Goal: Information Seeking & Learning: Learn about a topic

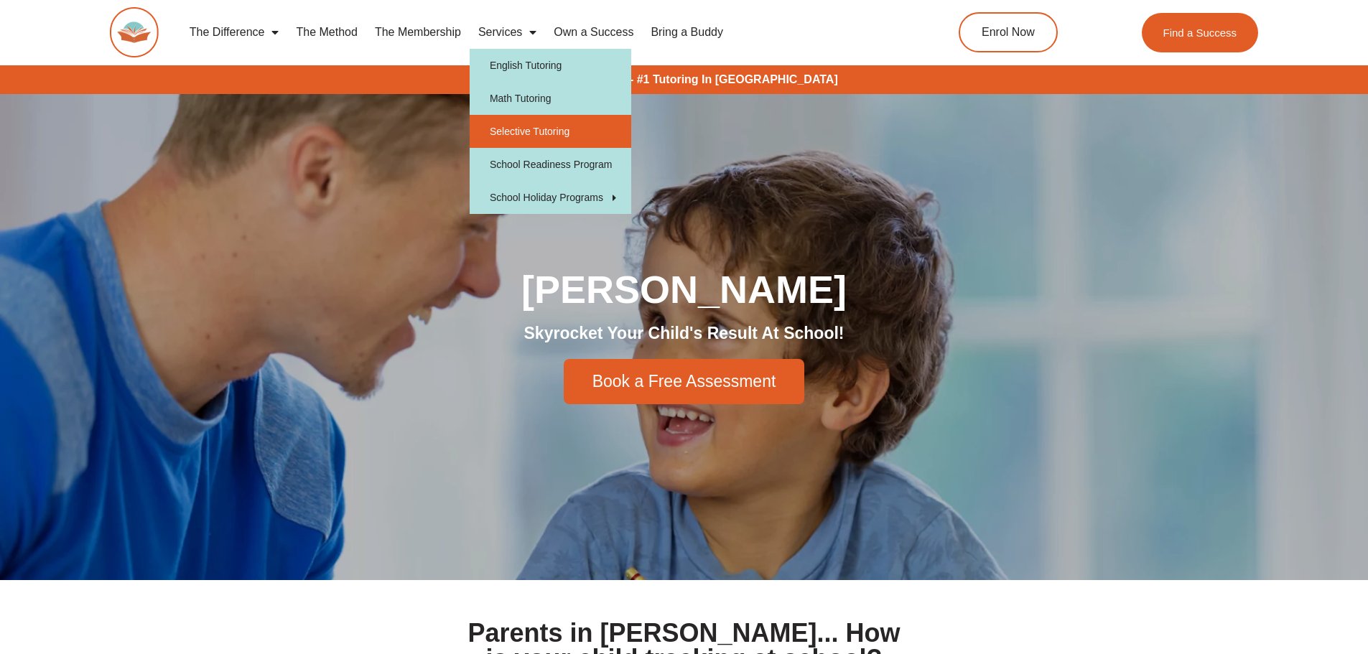
click at [517, 122] on link "Selective Tutoring" at bounding box center [551, 131] width 162 height 33
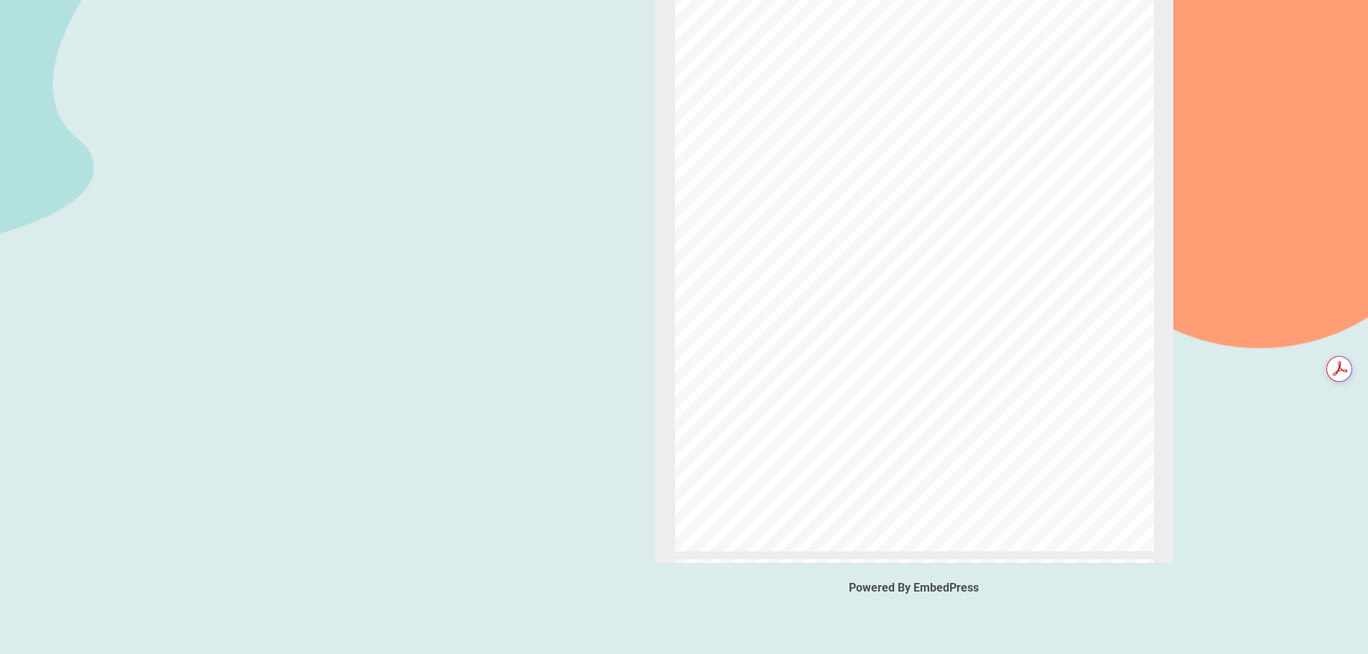
click at [902, 315] on div "Selective Course Selective Course Information Booklet Information Booklet Give …" at bounding box center [913, 214] width 479 height 676
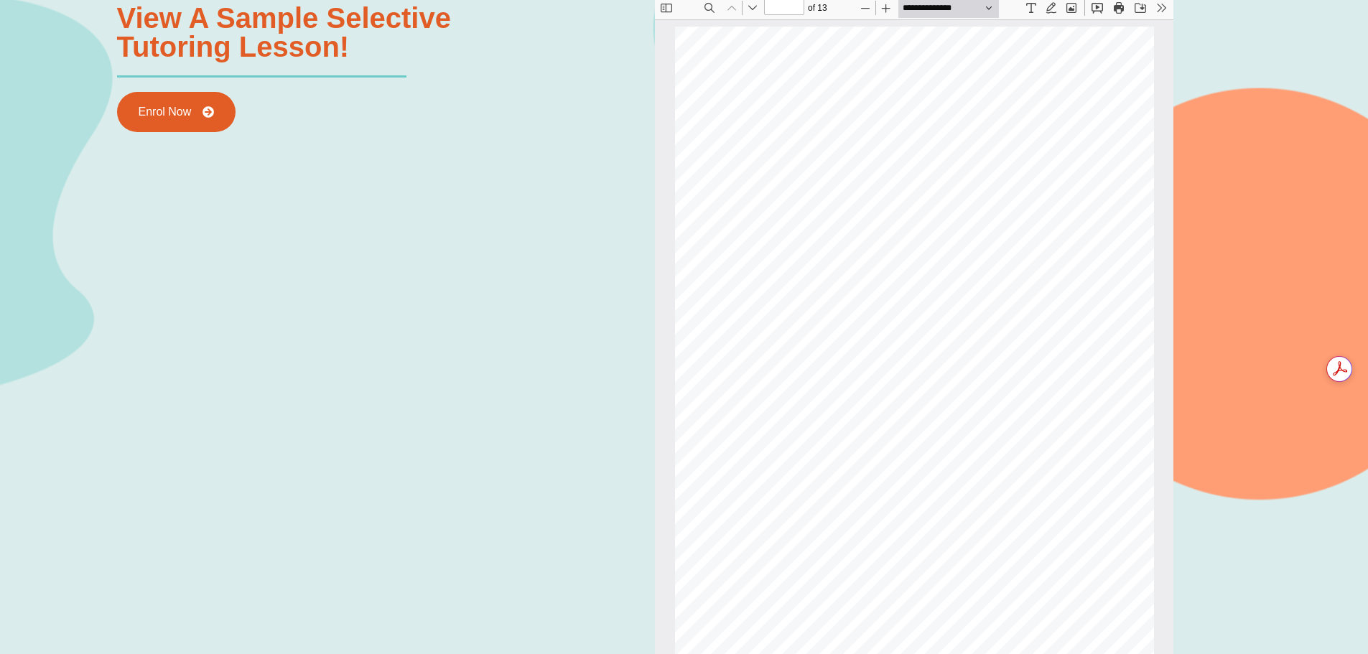
scroll to position [1795, 0]
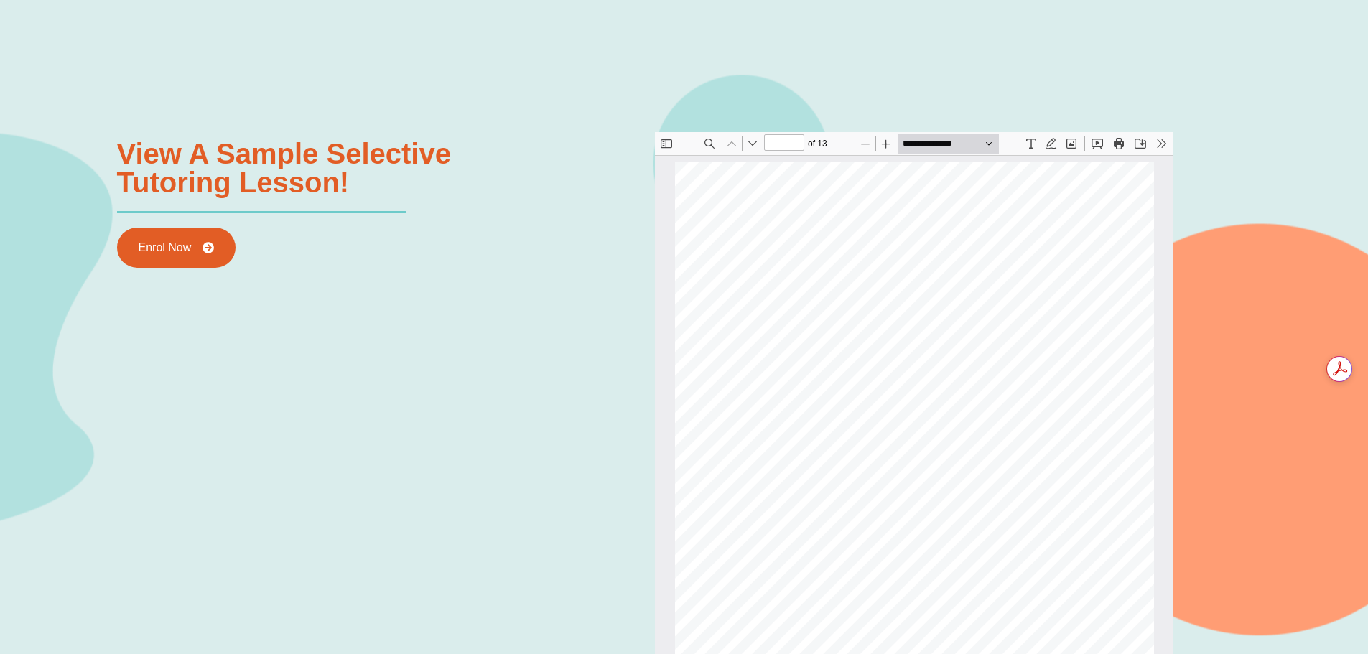
click at [1094, 187] on div "Selective Course Selective Course Information Booklet Information Booklet Give …" at bounding box center [913, 500] width 479 height 676
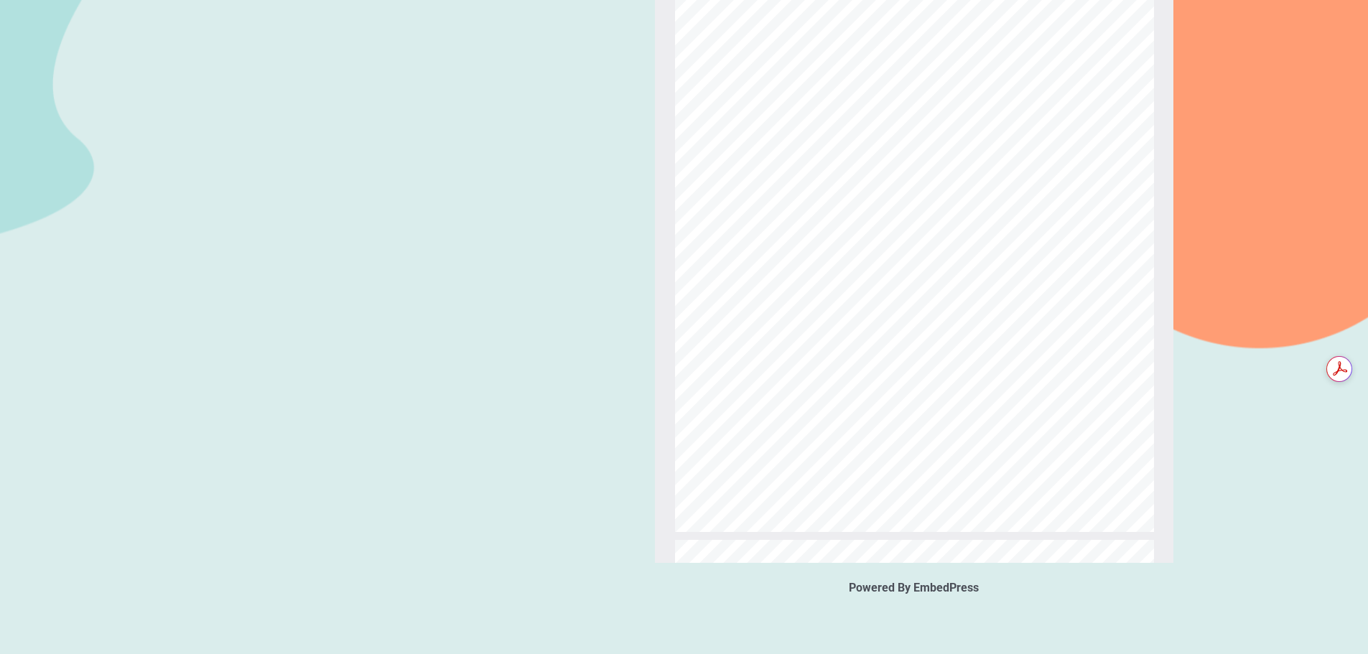
scroll to position [7548, 0]
type input "**"
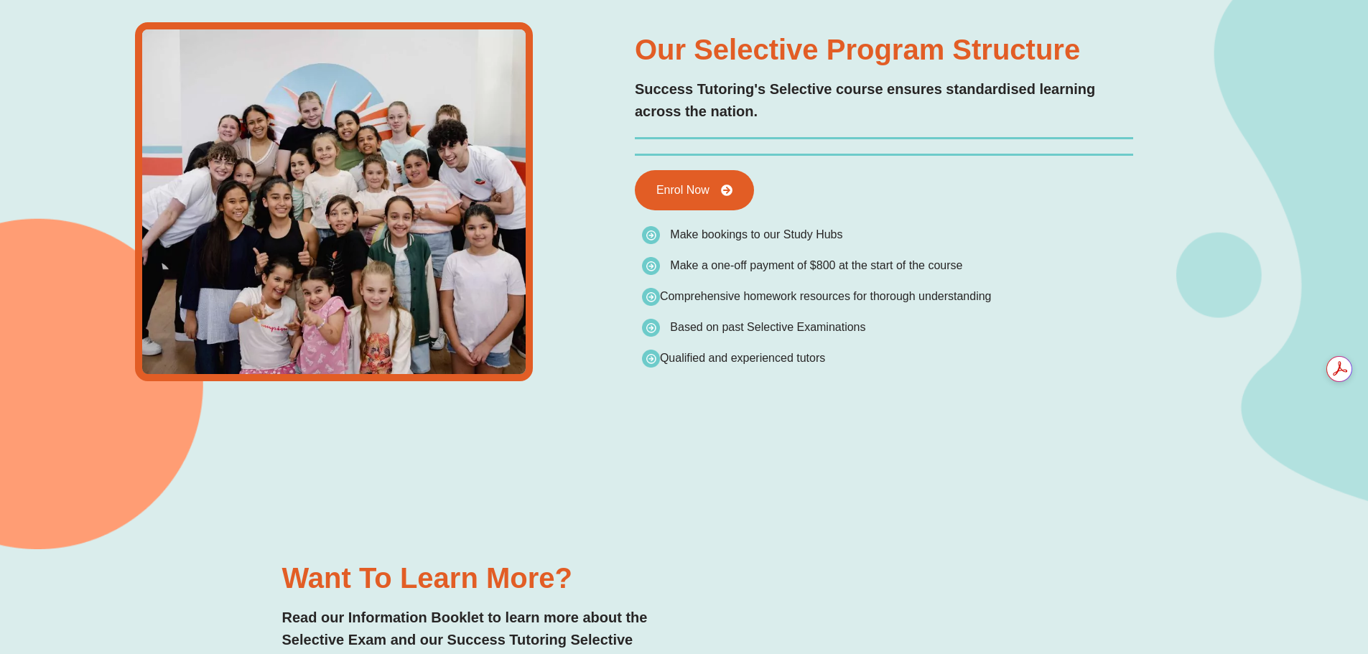
scroll to position [2944, 0]
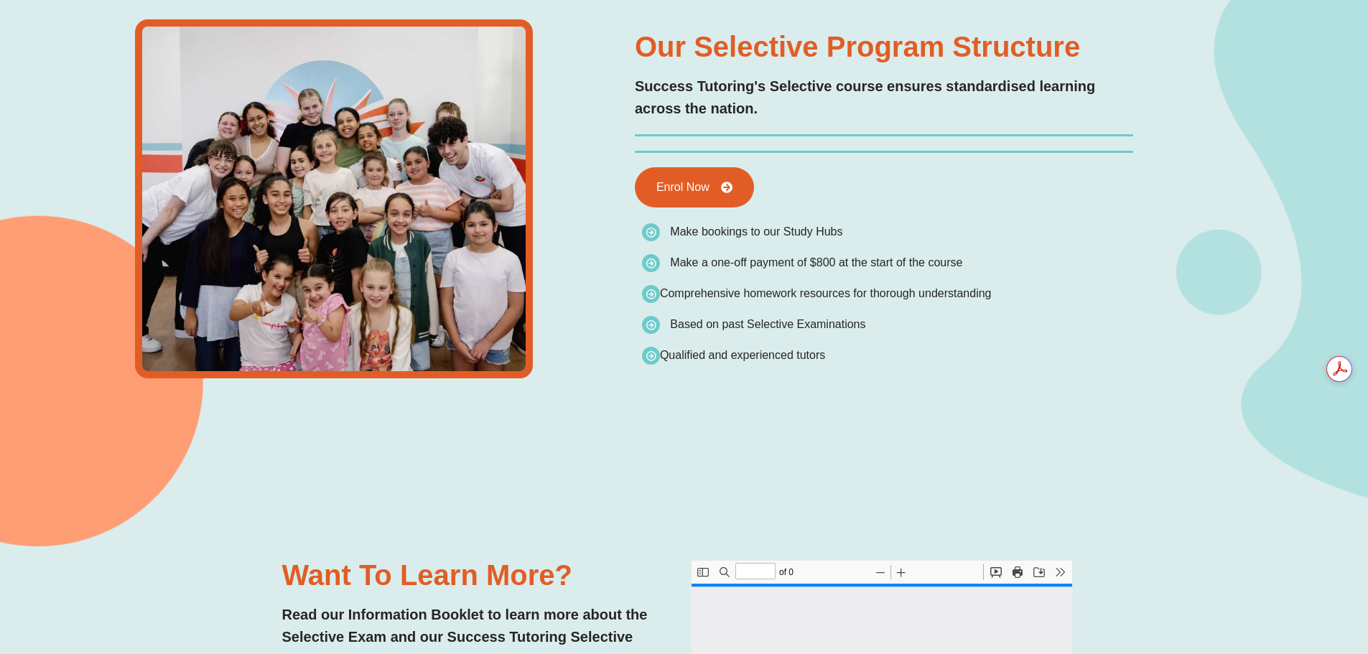
type input "*"
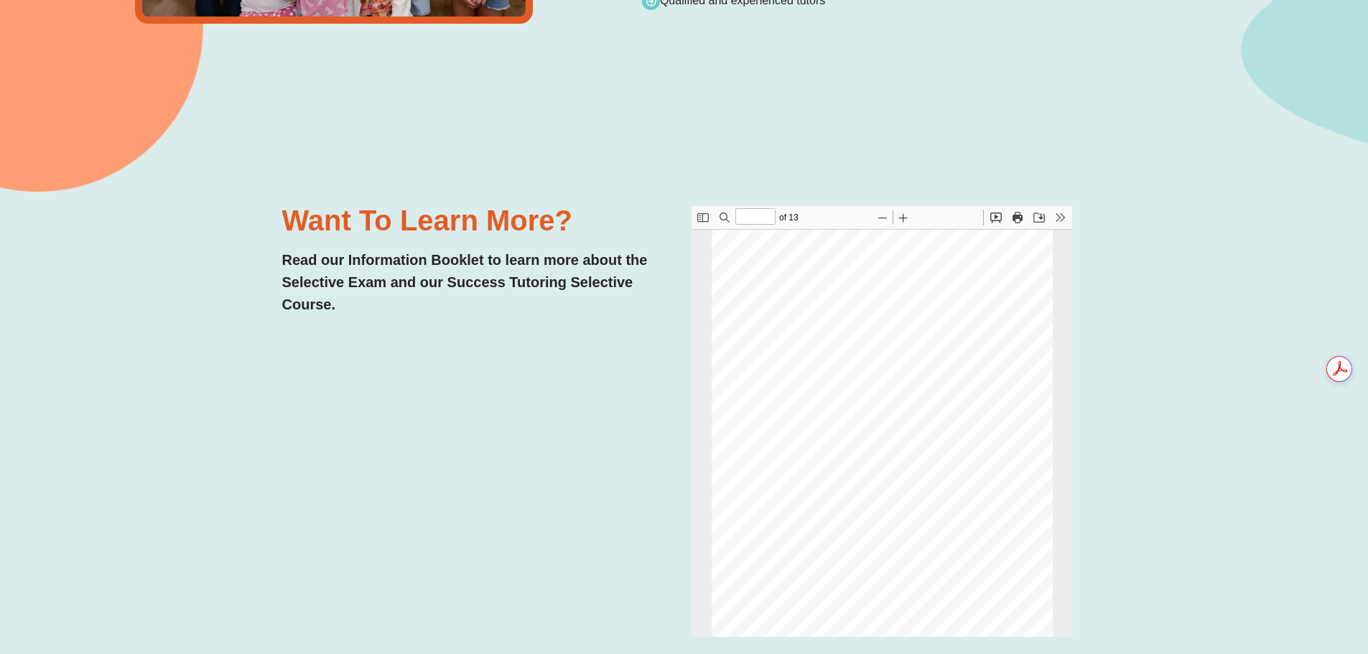
scroll to position [3303, 0]
